Goal: Task Accomplishment & Management: Complete application form

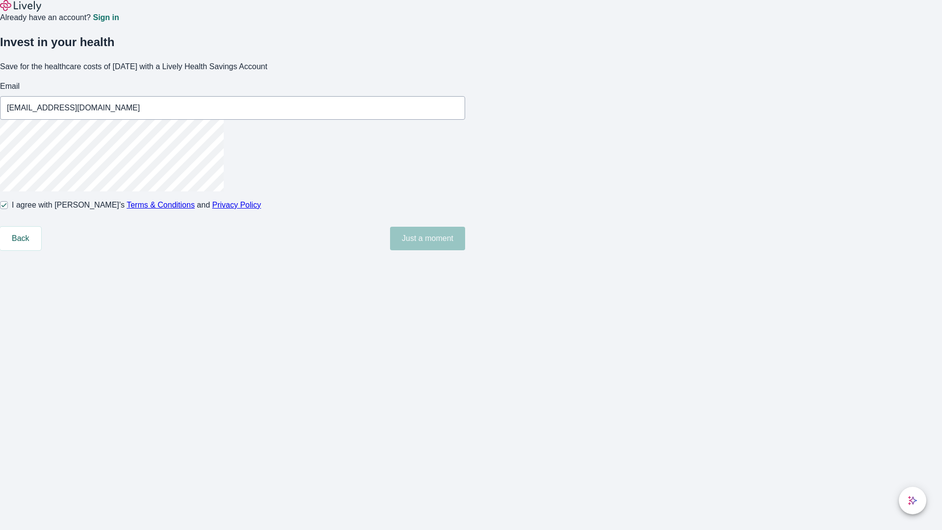
type input "[EMAIL_ADDRESS][DOMAIN_NAME]"
click at [8, 209] on input "I agree with Lively’s Terms & Conditions and Privacy Policy" at bounding box center [4, 205] width 8 height 8
checkbox input "false"
type input "[PERSON_NAME][EMAIL_ADDRESS][DOMAIN_NAME]"
click at [8, 209] on input "I agree with Lively’s Terms & Conditions and Privacy Policy" at bounding box center [4, 205] width 8 height 8
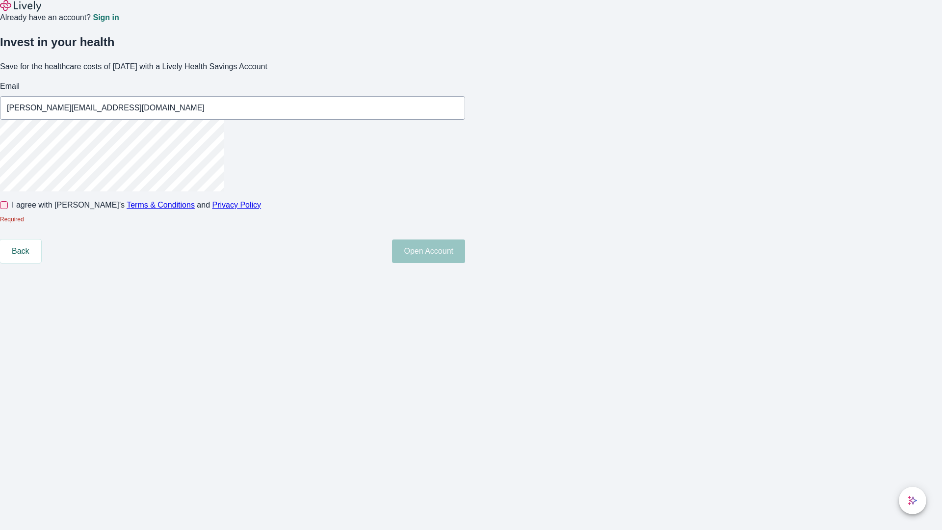
checkbox input "true"
click at [465, 250] on button "Open Account" at bounding box center [428, 239] width 73 height 24
